Goal: Information Seeking & Learning: Learn about a topic

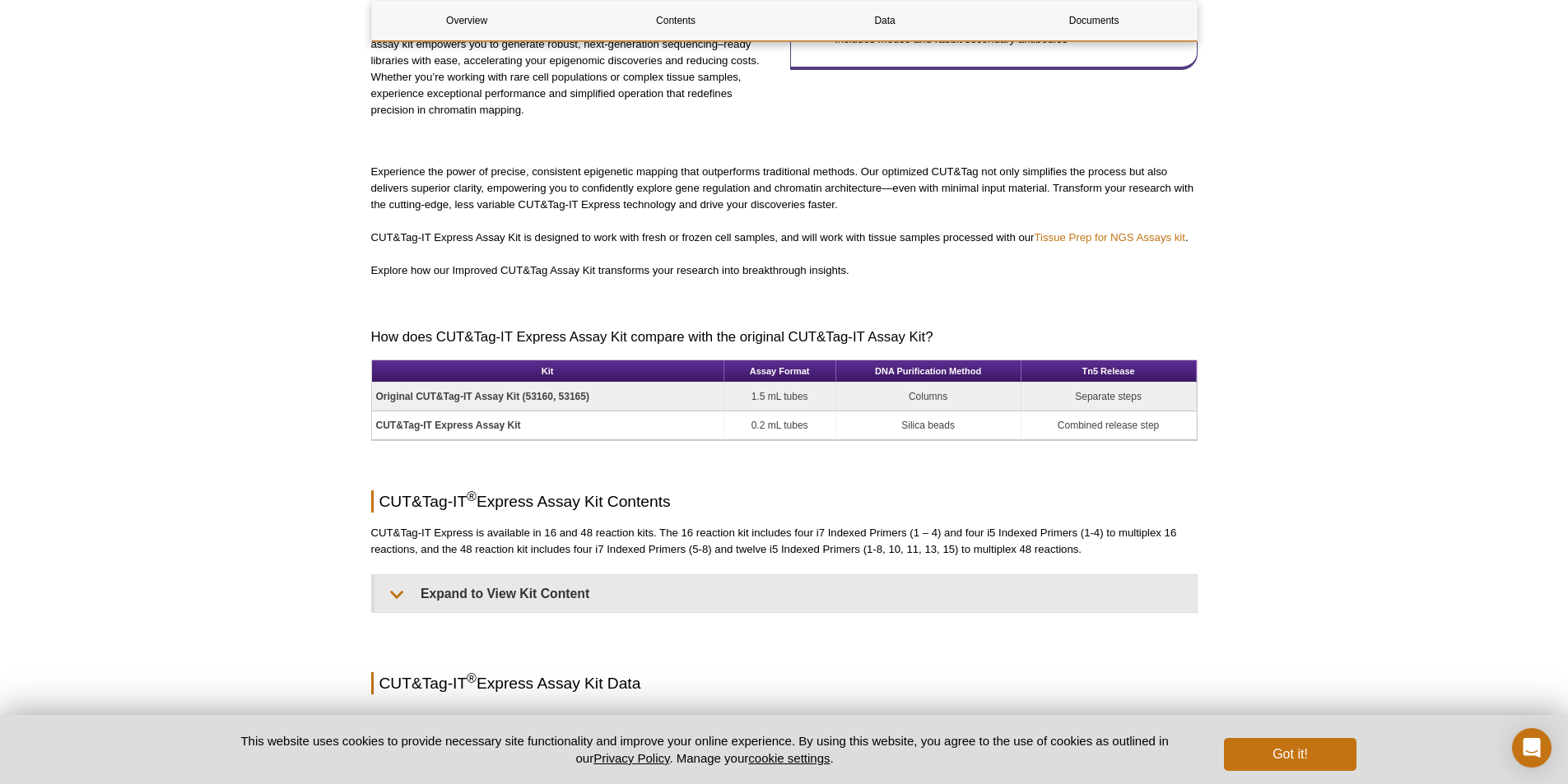
scroll to position [823, 0]
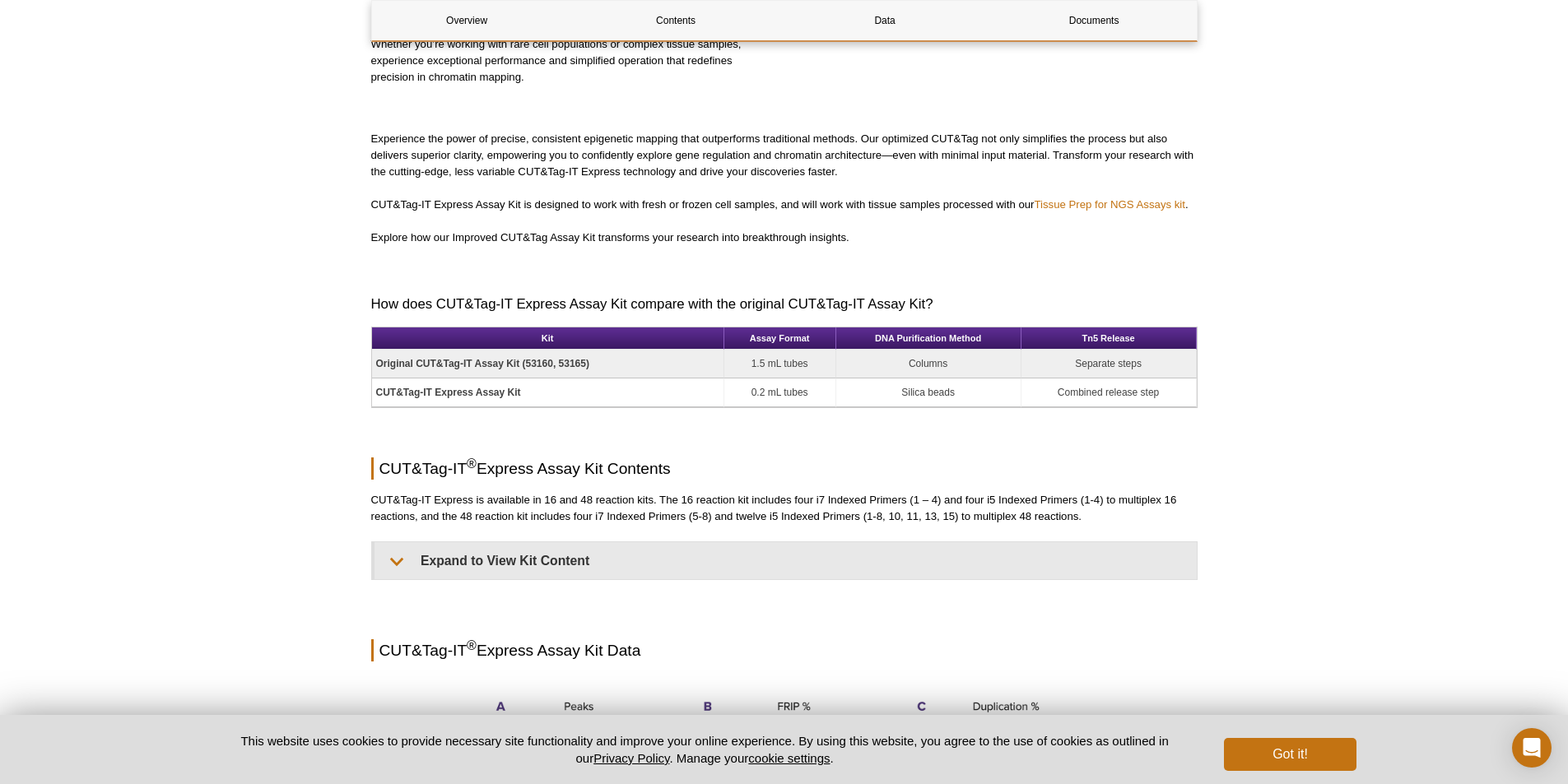
click at [815, 498] on p "CUT&Tag-IT Express is available in 16 and 48 reaction kits. The 16 reaction kit…" at bounding box center [784, 508] width 827 height 33
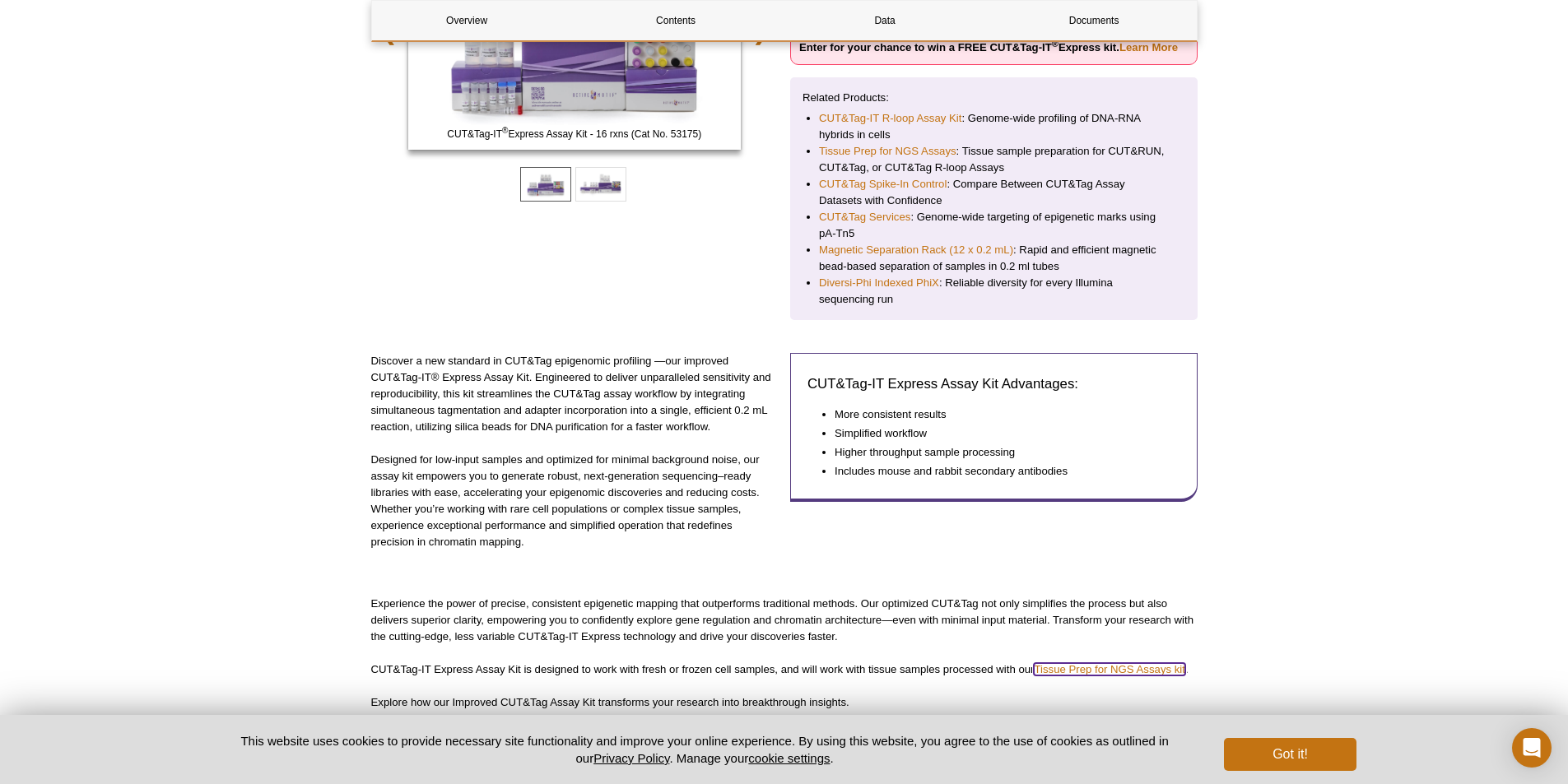
scroll to position [329, 0]
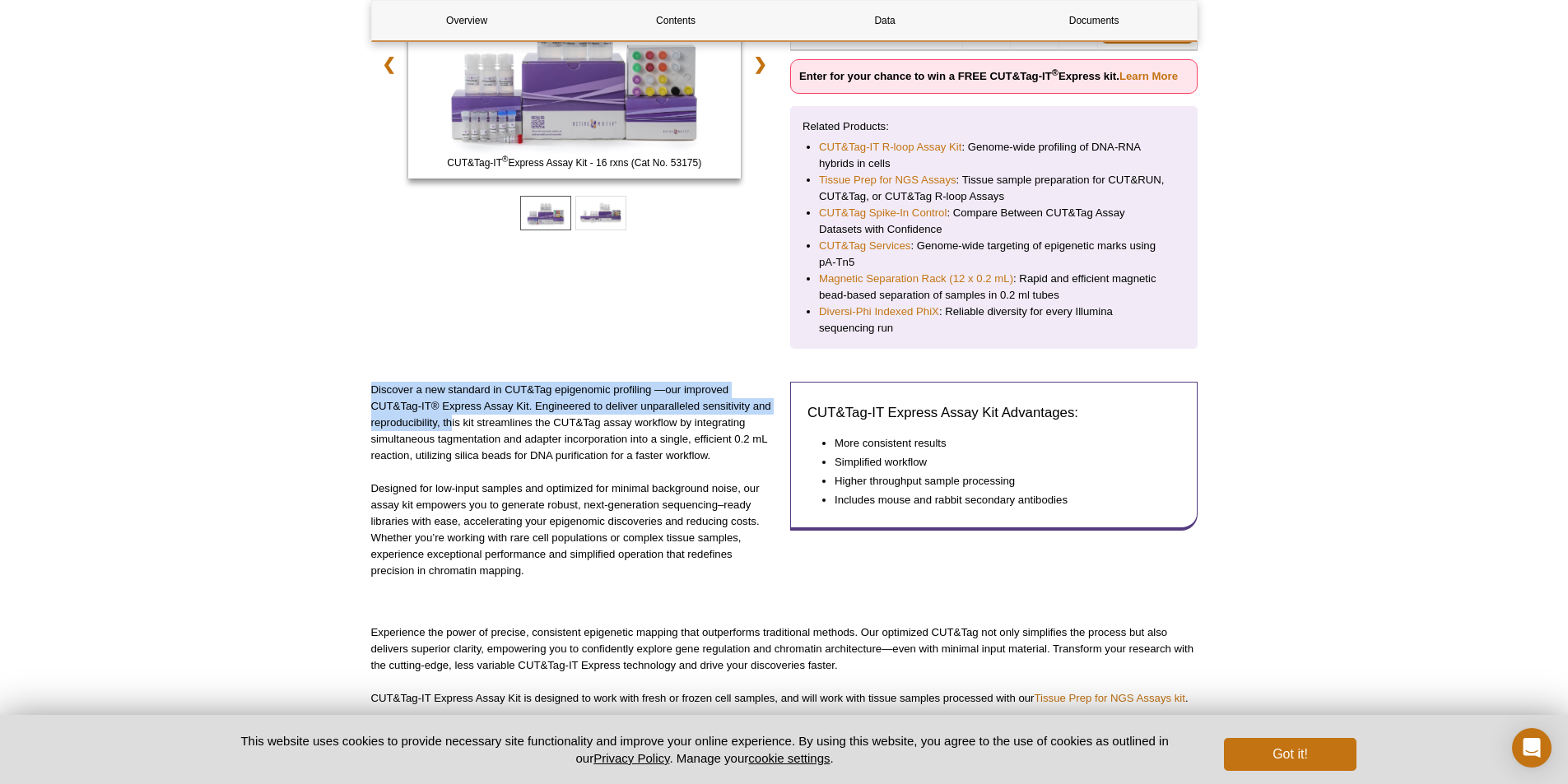
drag, startPoint x: 372, startPoint y: 391, endPoint x: 453, endPoint y: 423, distance: 87.1
click at [453, 423] on p "Discover a new standard in CUT&Tag epigenomic profiling —our improved CUT&Tag-I…" at bounding box center [575, 423] width 408 height 83
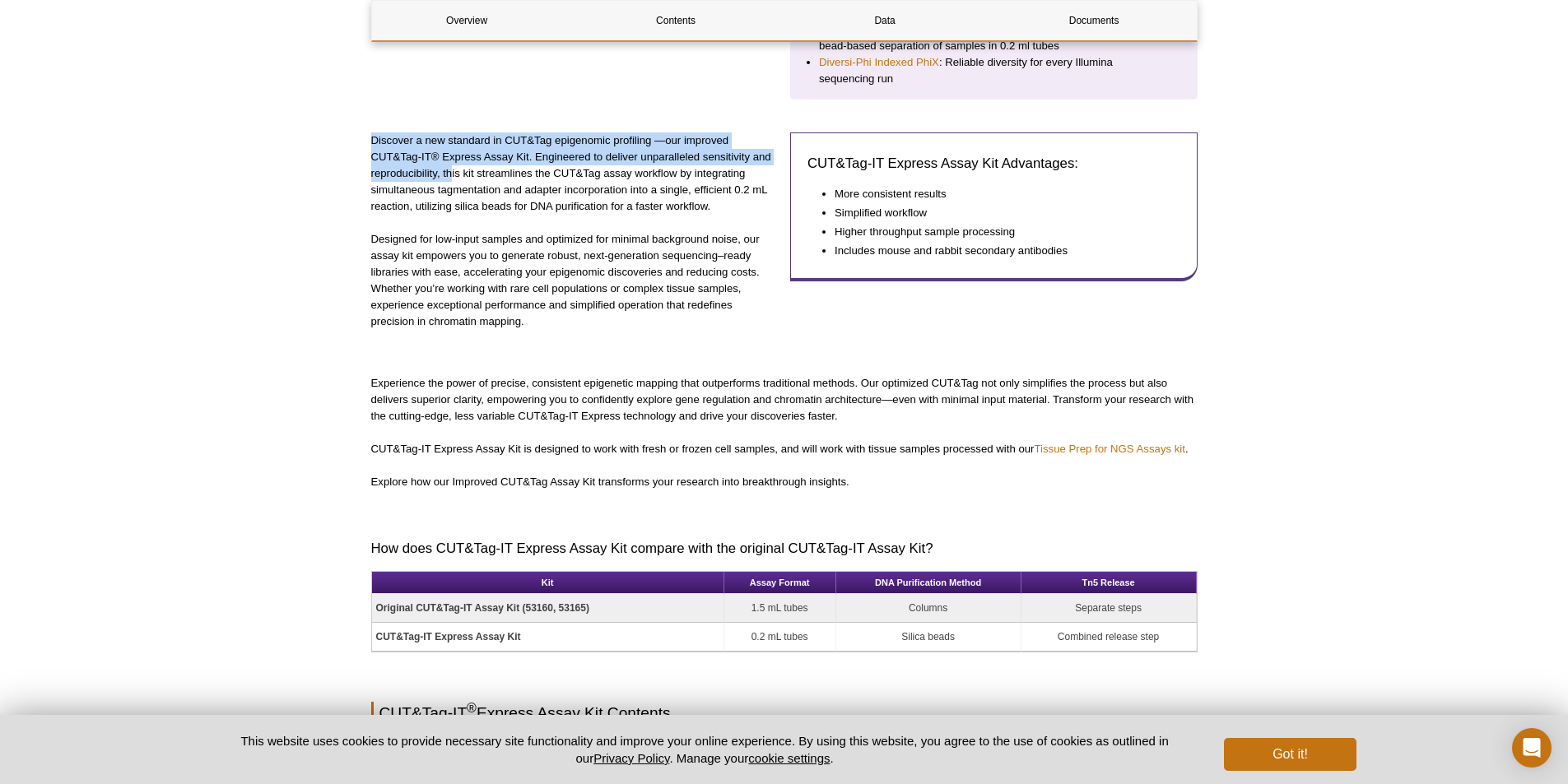
scroll to position [741, 0]
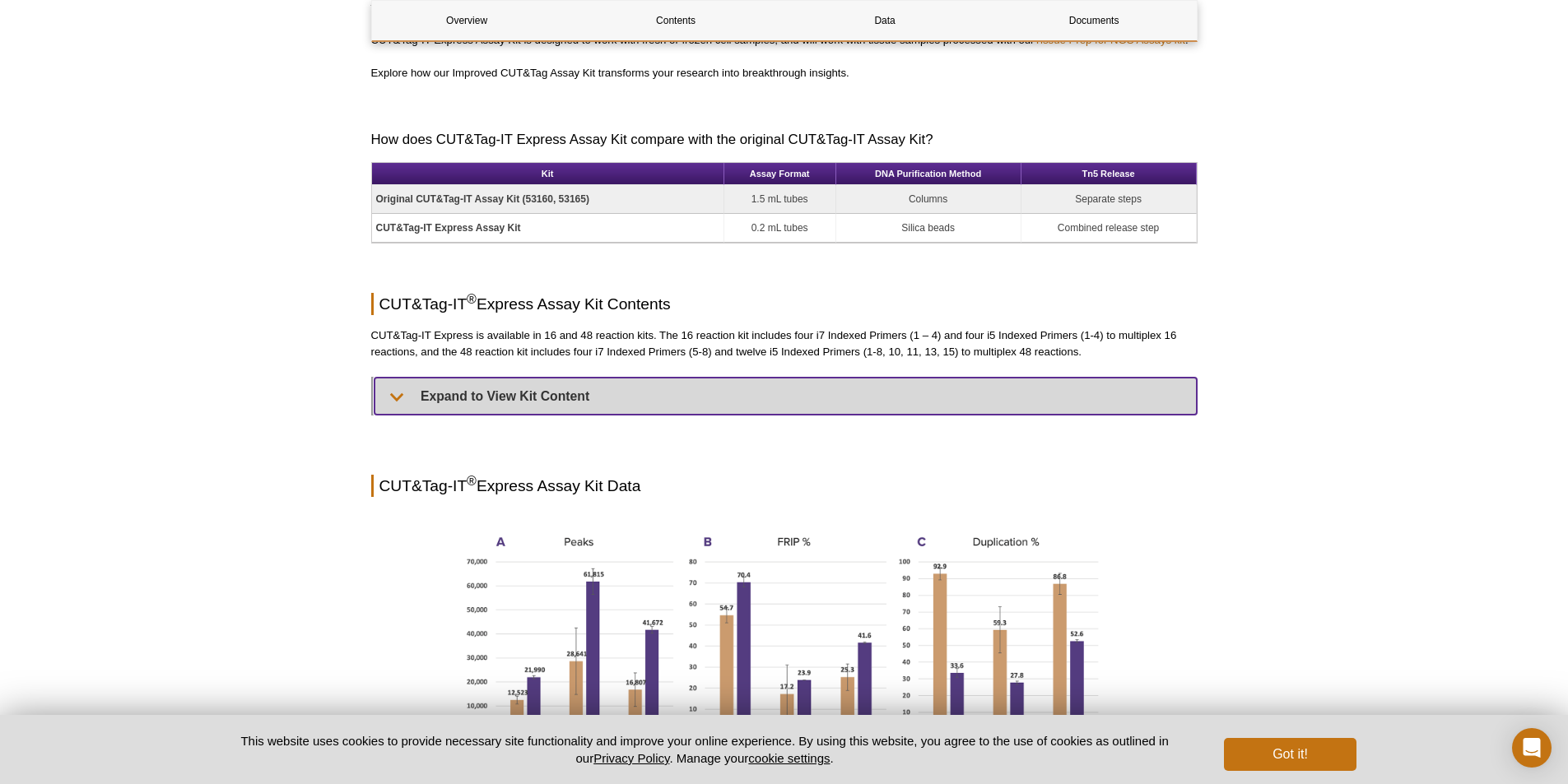
click at [496, 383] on summary "Expand to View Kit Content" at bounding box center [786, 397] width 822 height 37
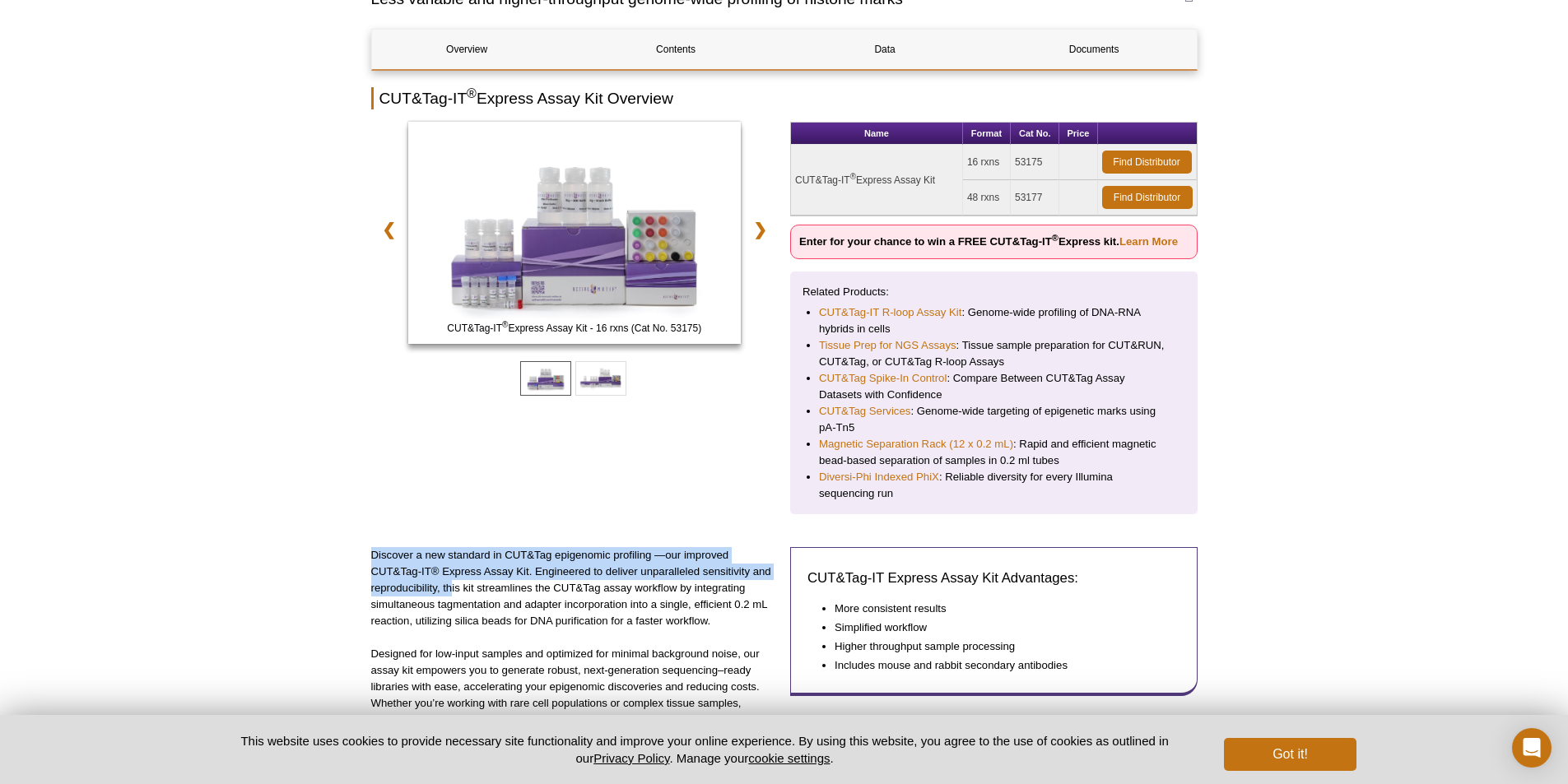
scroll to position [0, 0]
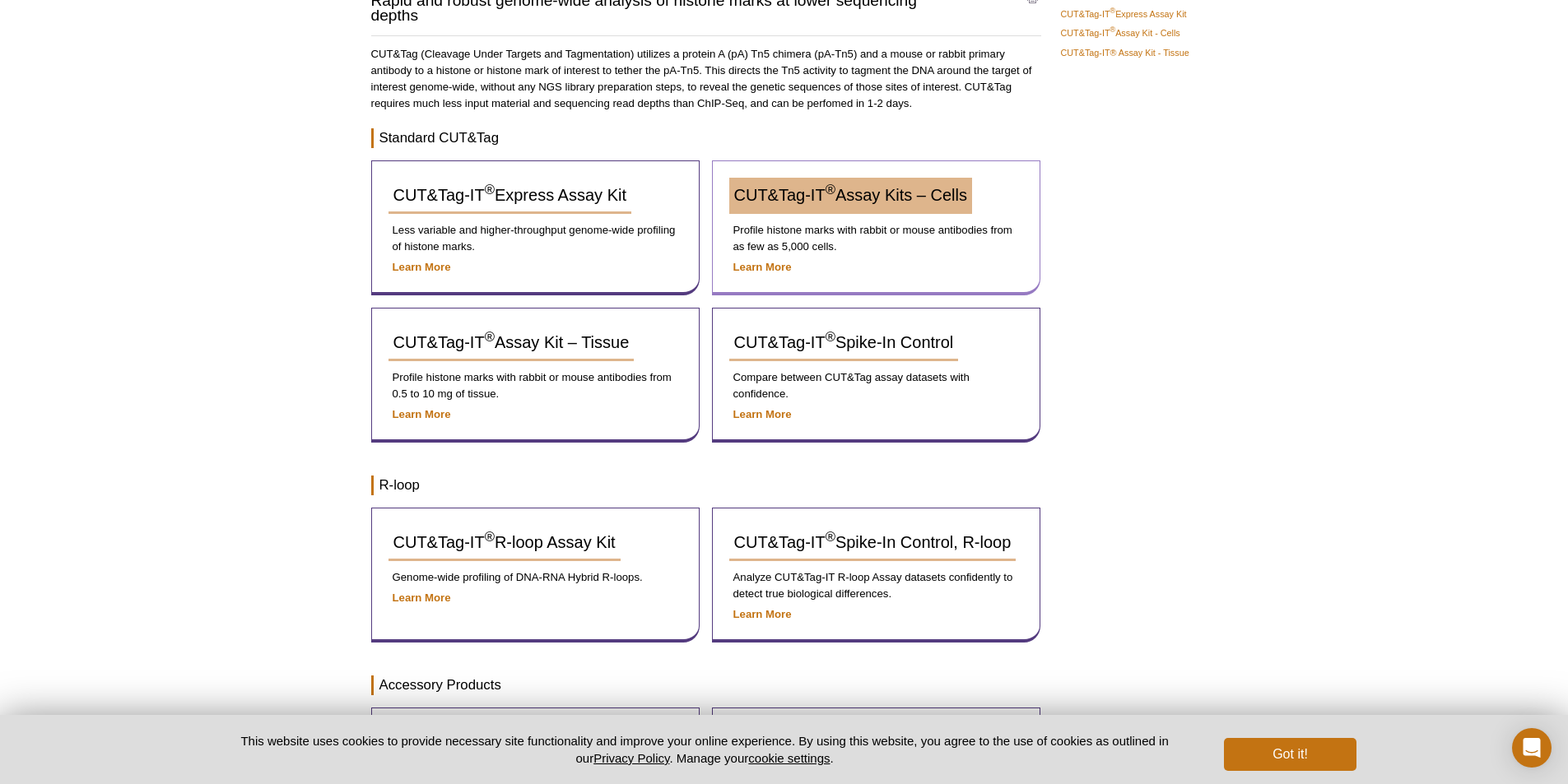
scroll to position [165, 0]
click at [848, 203] on link "CUT&Tag-IT ® Assay Kits – Cells" at bounding box center [851, 194] width 243 height 36
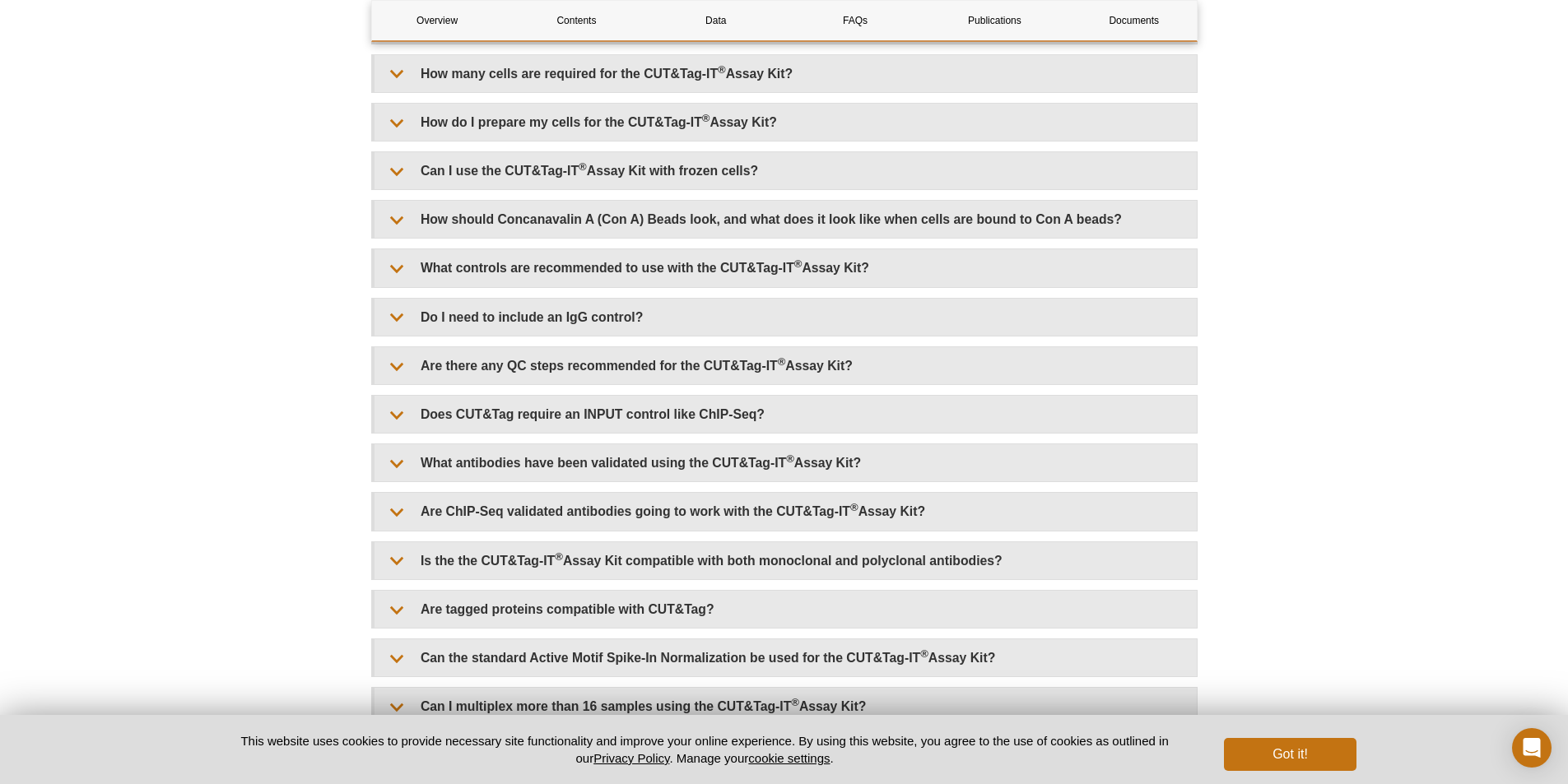
scroll to position [4237, 0]
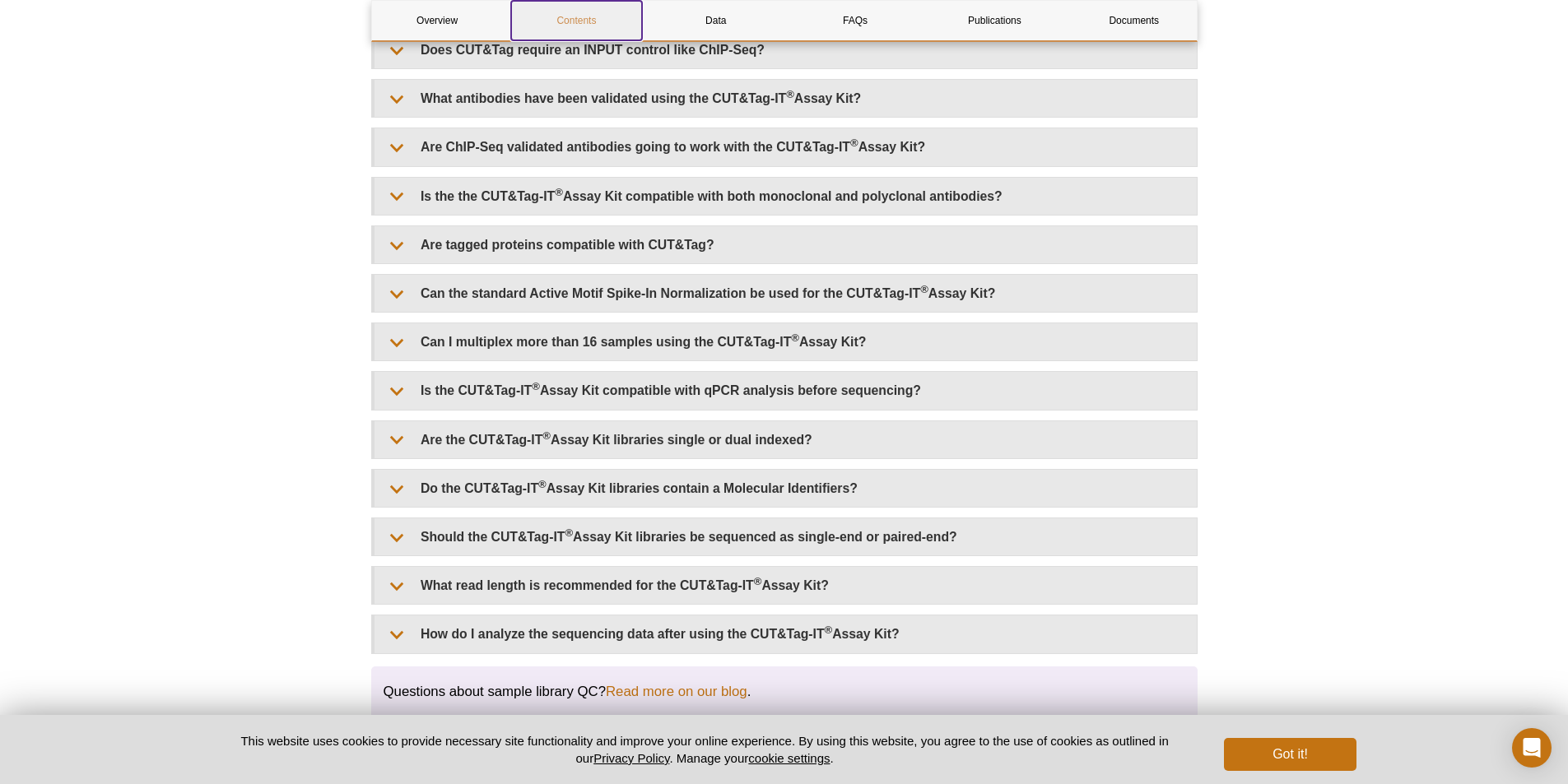
click at [578, 28] on link "Contents" at bounding box center [577, 20] width 131 height 40
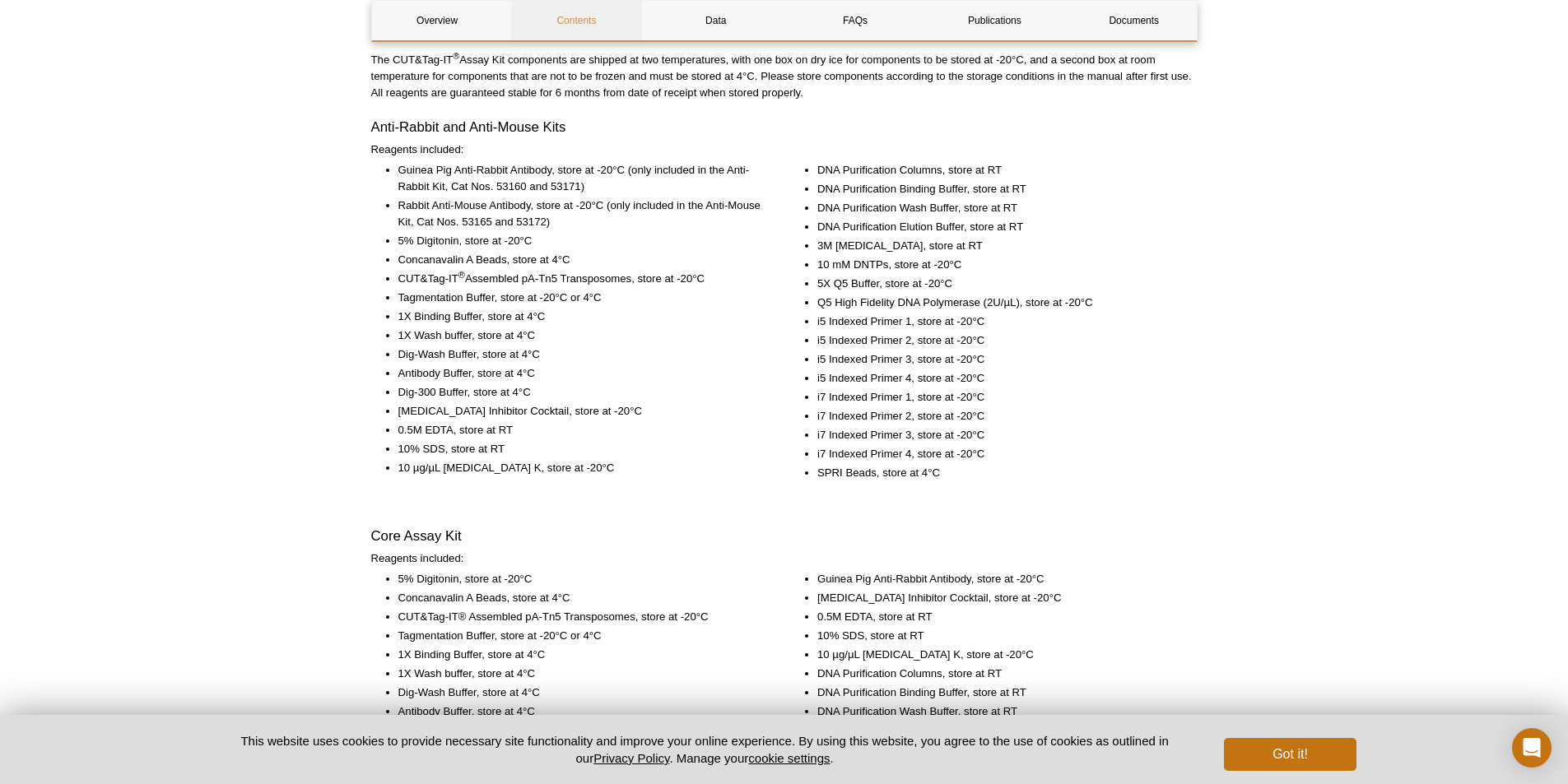
scroll to position [2180, 0]
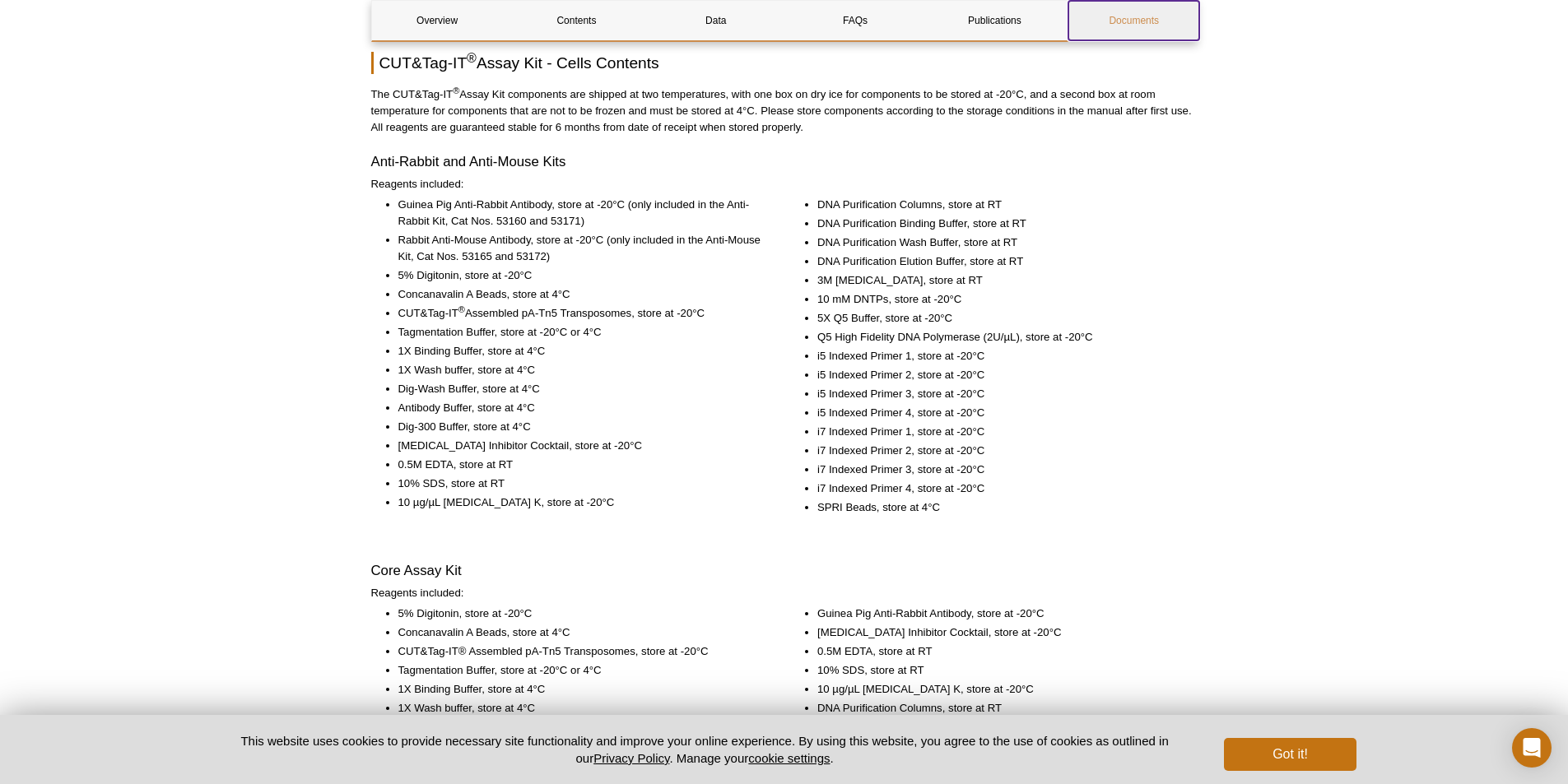
click at [1129, 18] on link "Documents" at bounding box center [1134, 20] width 131 height 40
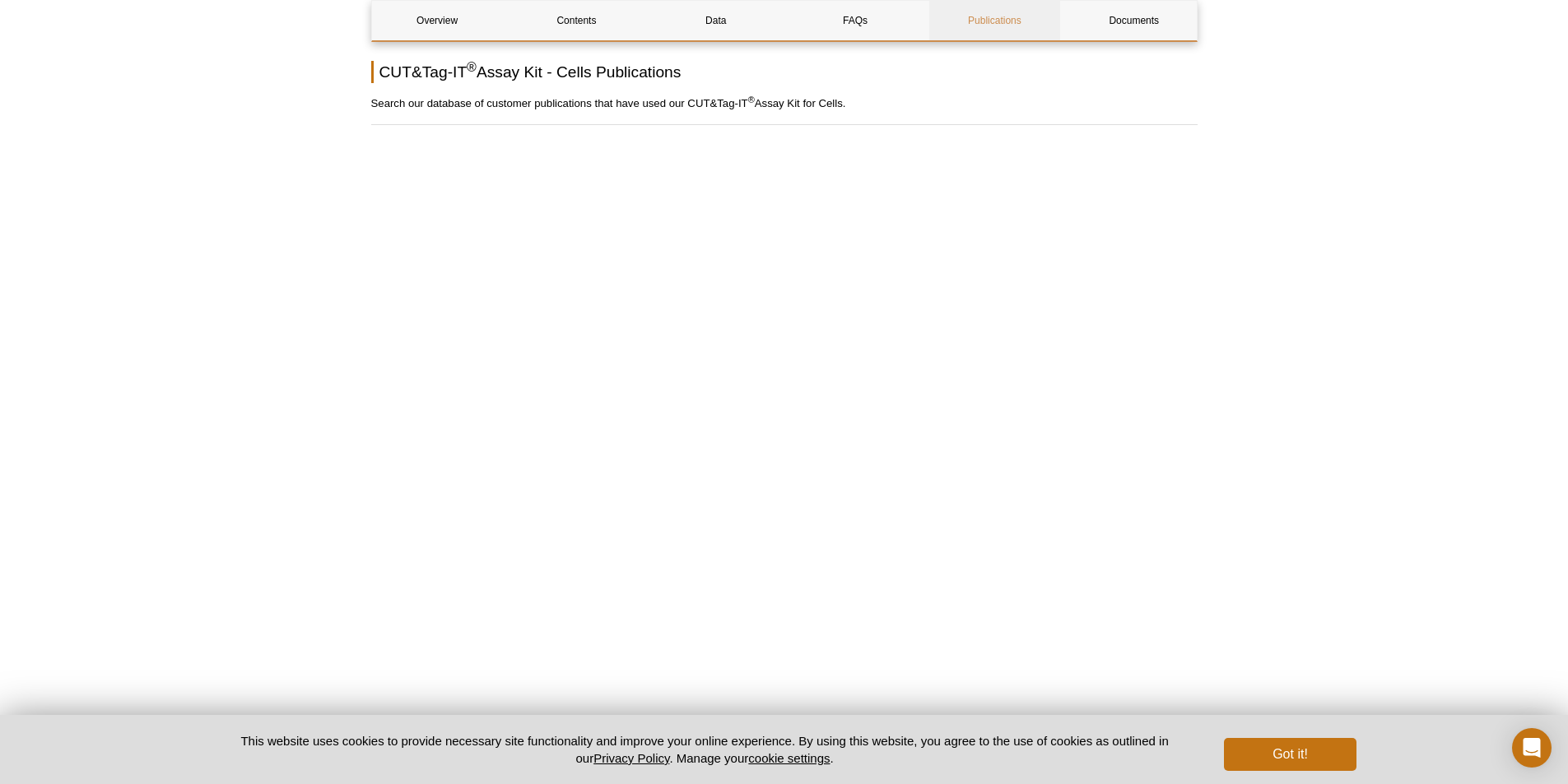
scroll to position [5115, 0]
